Goal: Transaction & Acquisition: Purchase product/service

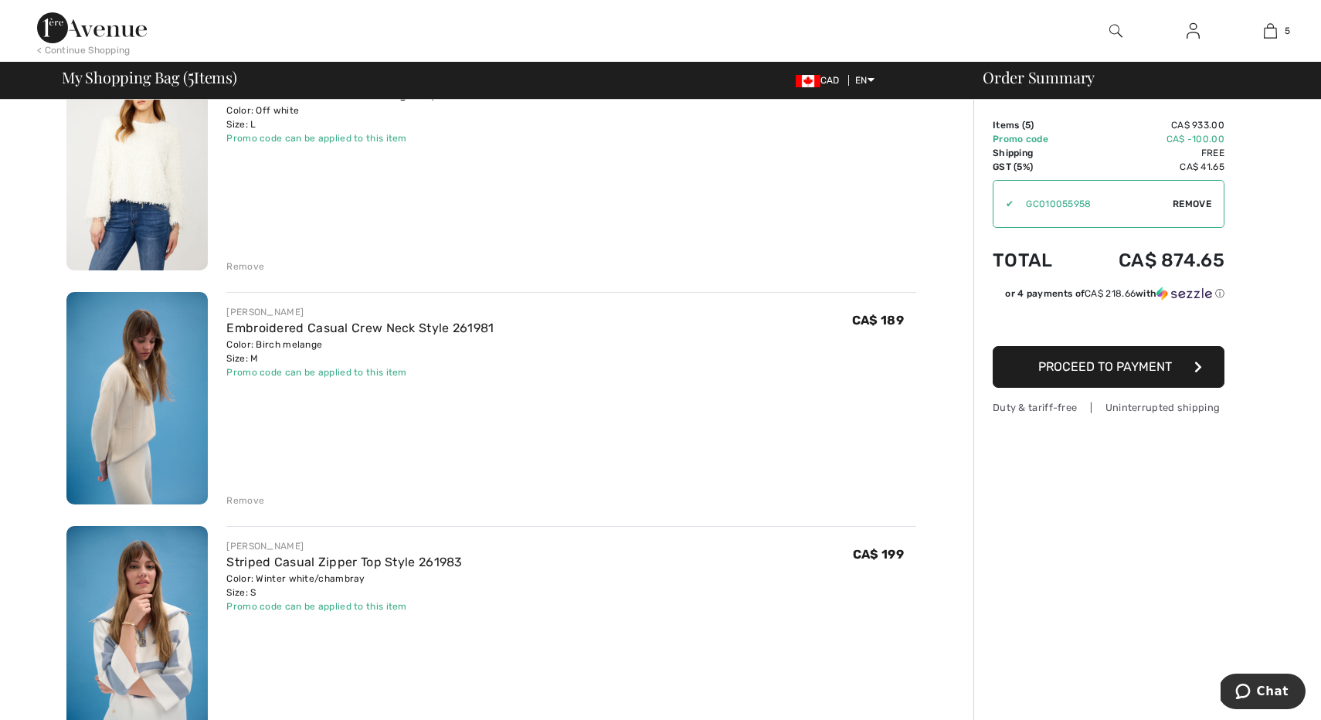
scroll to position [681, 0]
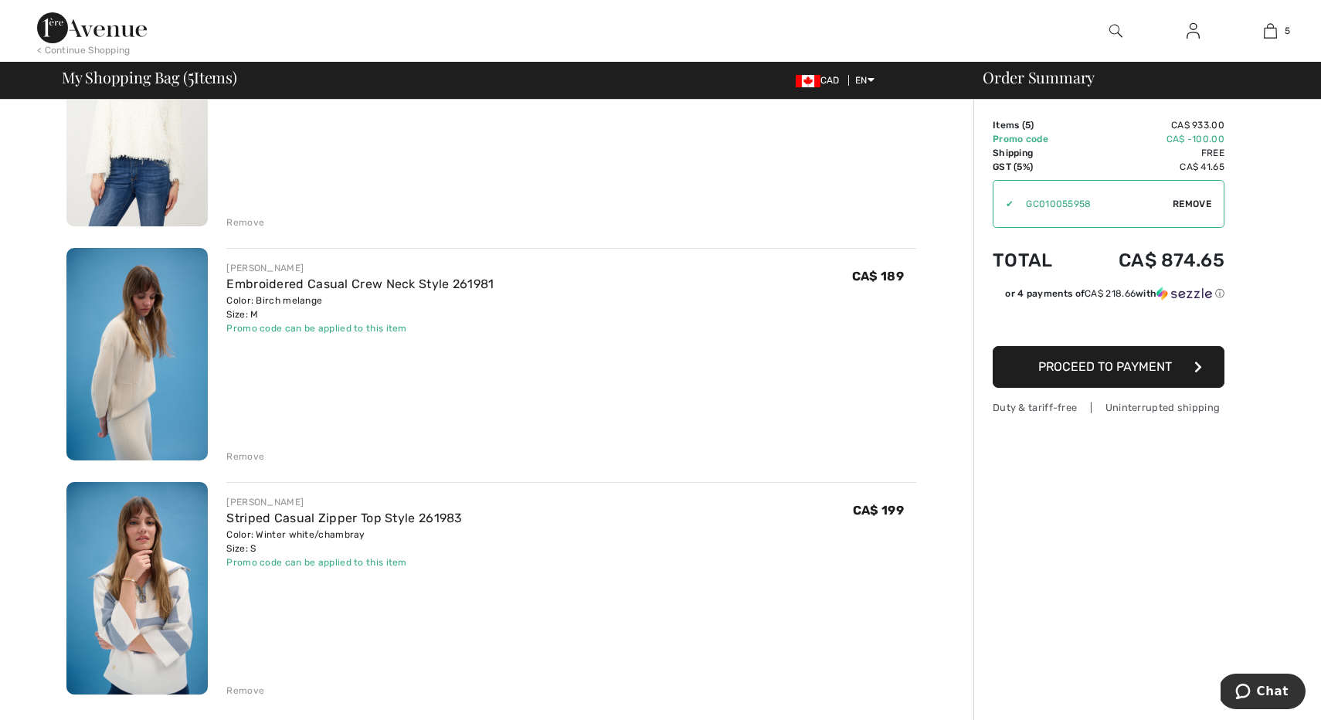
click at [1172, 367] on button "Proceed to Payment" at bounding box center [1109, 367] width 232 height 42
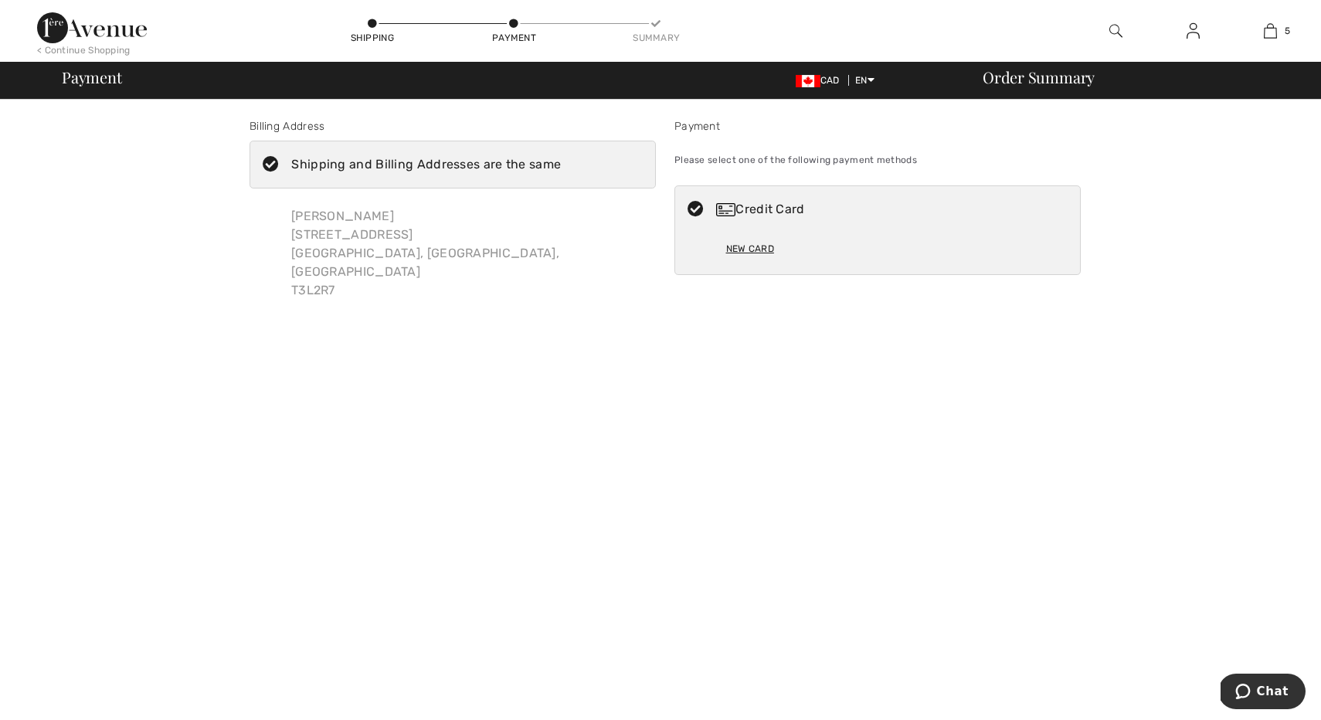
click at [751, 246] on div "New Card" at bounding box center [750, 249] width 48 height 26
click at [742, 244] on div "New Card" at bounding box center [750, 249] width 48 height 26
radio input "true"
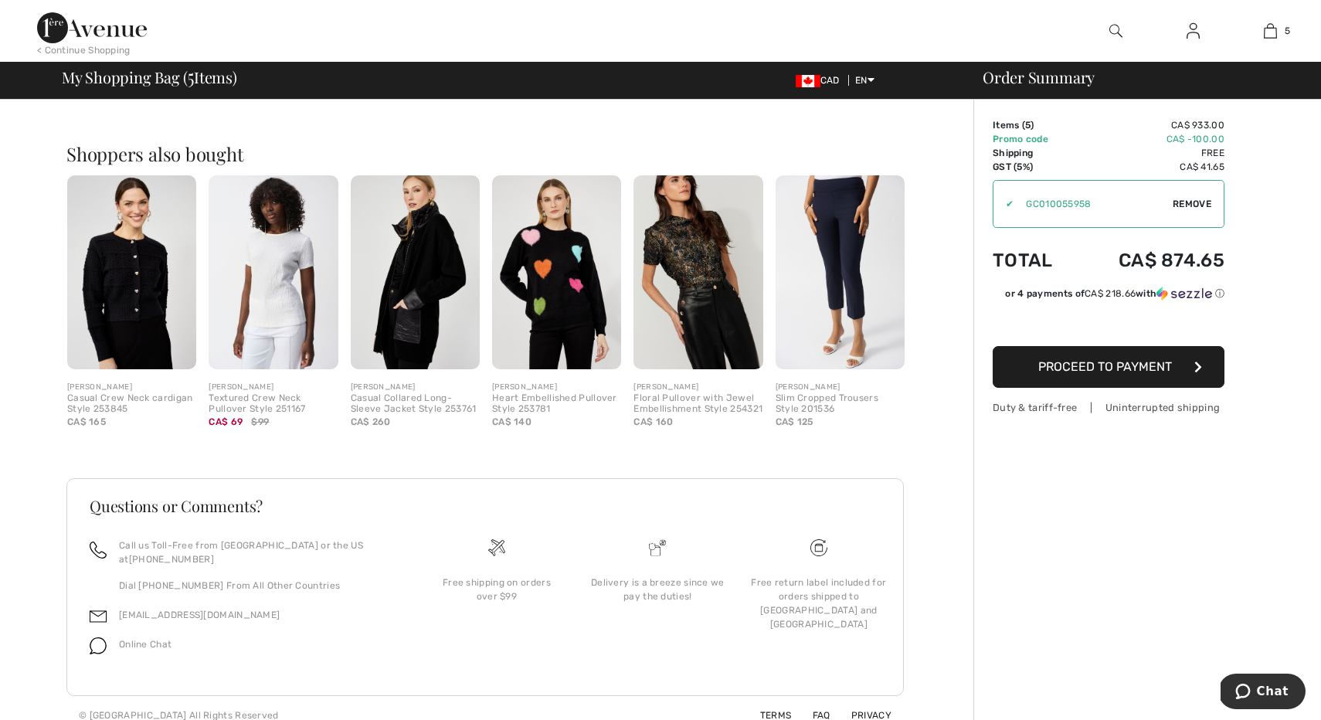
scroll to position [1288, 0]
click at [1125, 369] on span "Proceed to Payment" at bounding box center [1105, 366] width 134 height 15
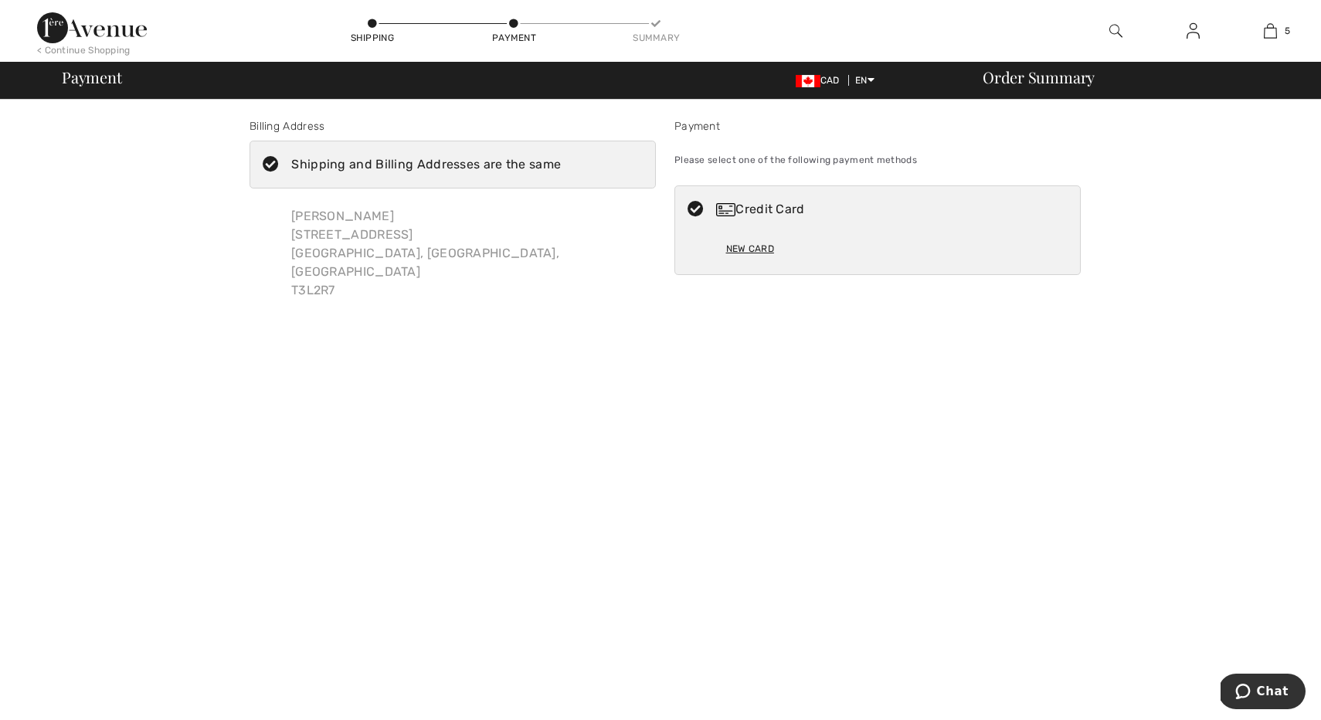
click at [753, 246] on div "New Card" at bounding box center [750, 249] width 48 height 26
radio input "true"
click at [1268, 698] on span "Chat" at bounding box center [1273, 691] width 32 height 14
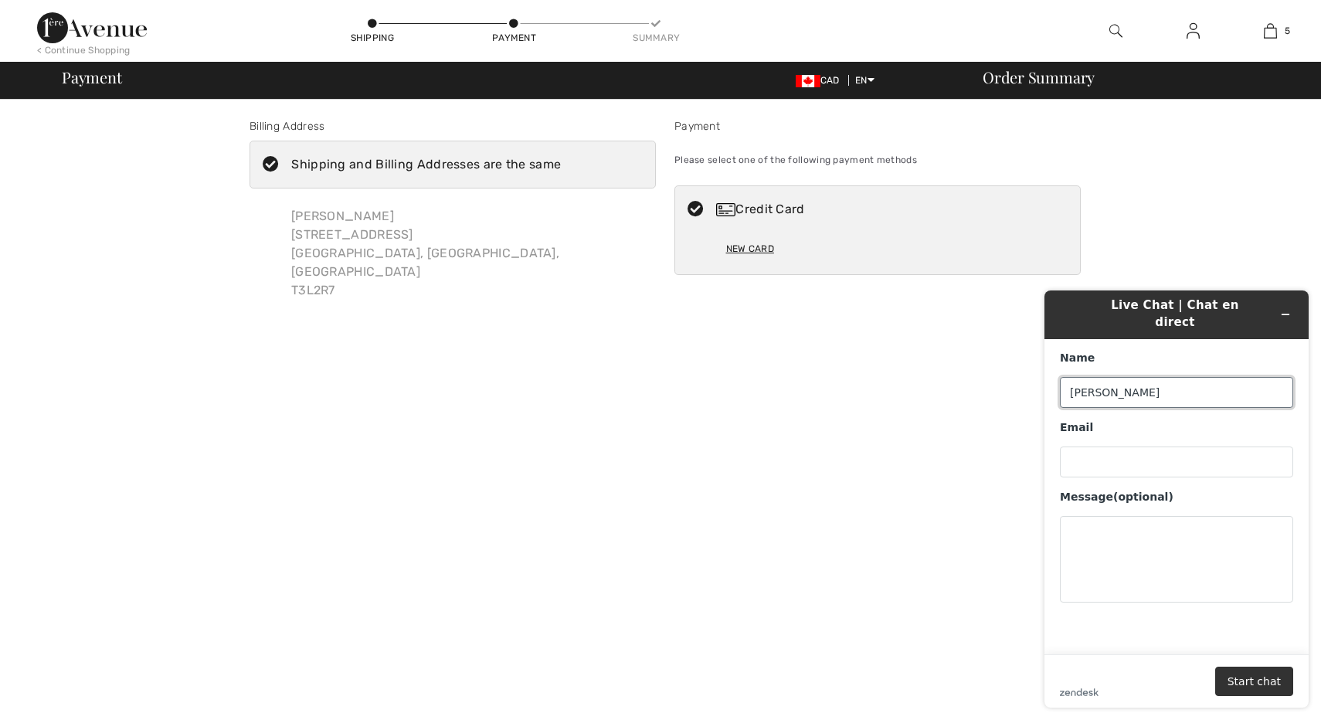
type input "Anne"
click at [898, 409] on body "We value your privacy We use cookies to enhance your browsing experience, serve…" at bounding box center [660, 360] width 1321 height 720
